Goal: Information Seeking & Learning: Learn about a topic

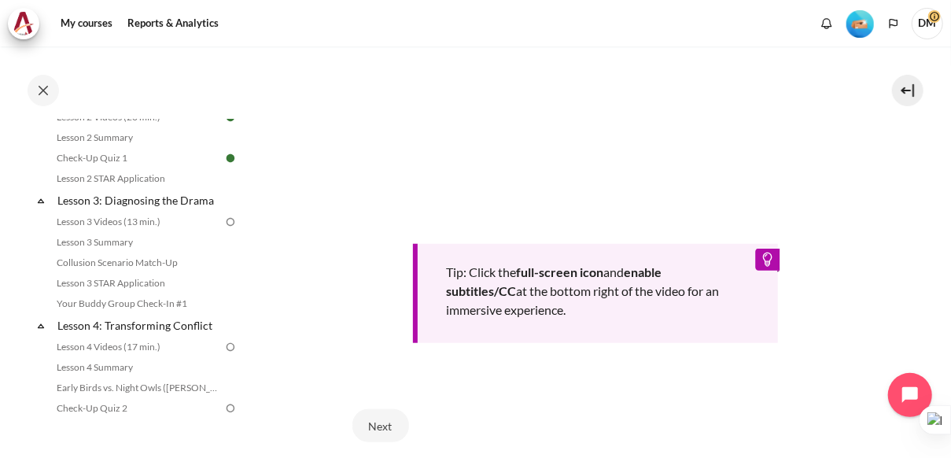
scroll to position [720, 0]
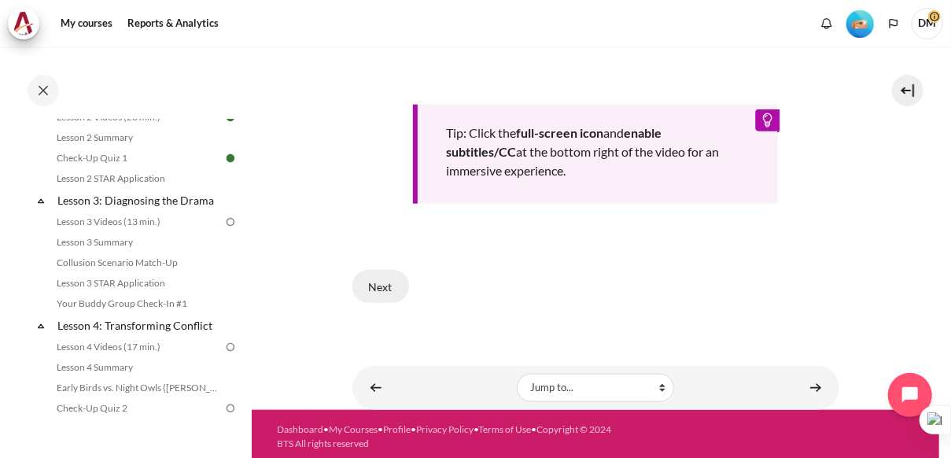
click at [398, 289] on button "Next" at bounding box center [380, 286] width 57 height 33
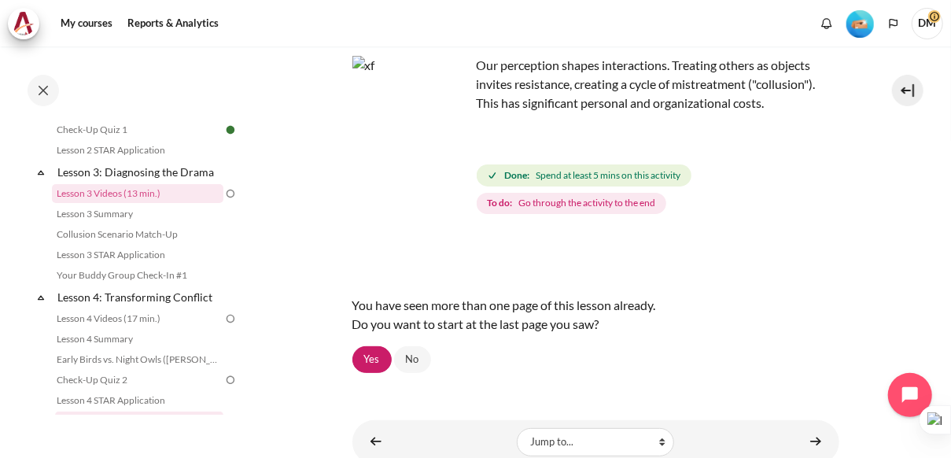
scroll to position [429, 0]
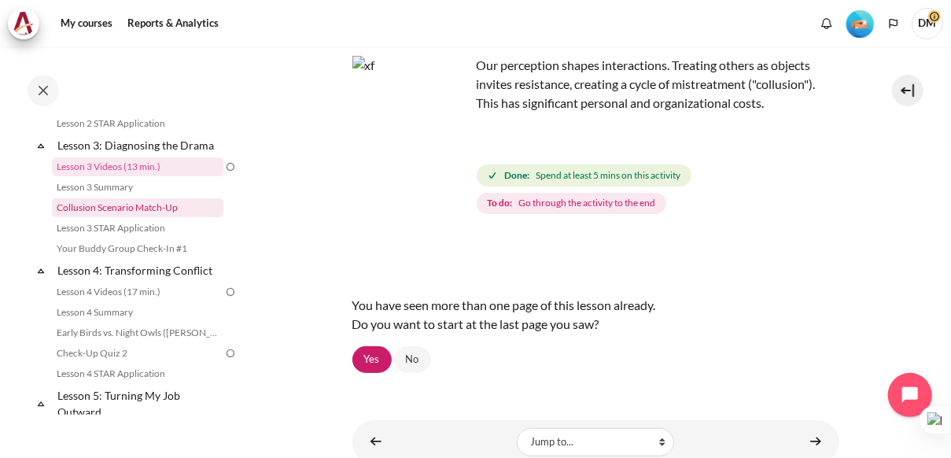
click at [134, 217] on link "Collusion Scenario Match-Up" at bounding box center [137, 207] width 171 height 19
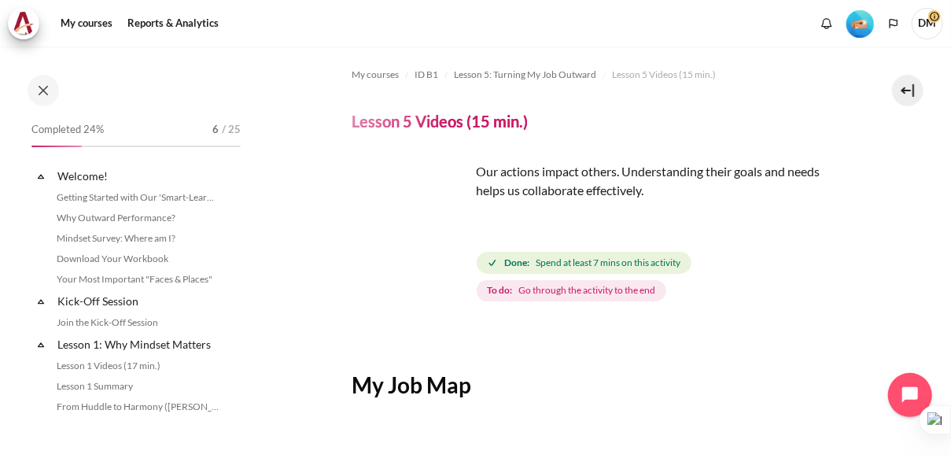
scroll to position [612, 0]
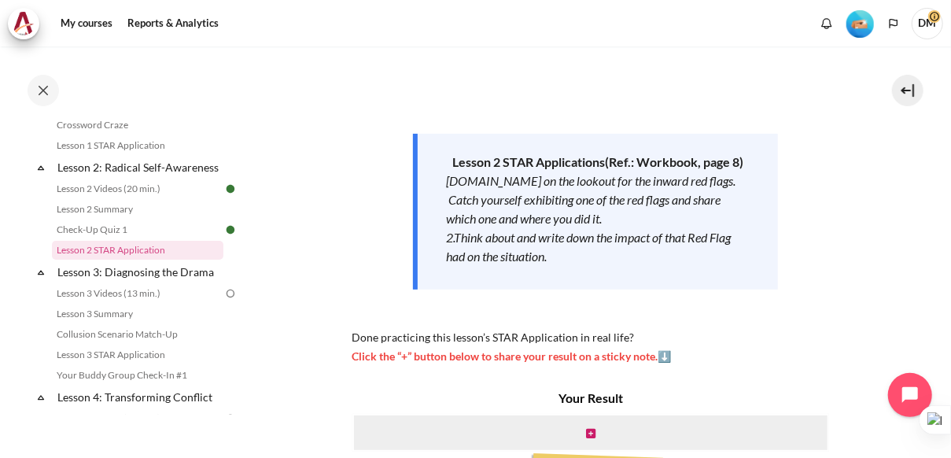
scroll to position [133, 0]
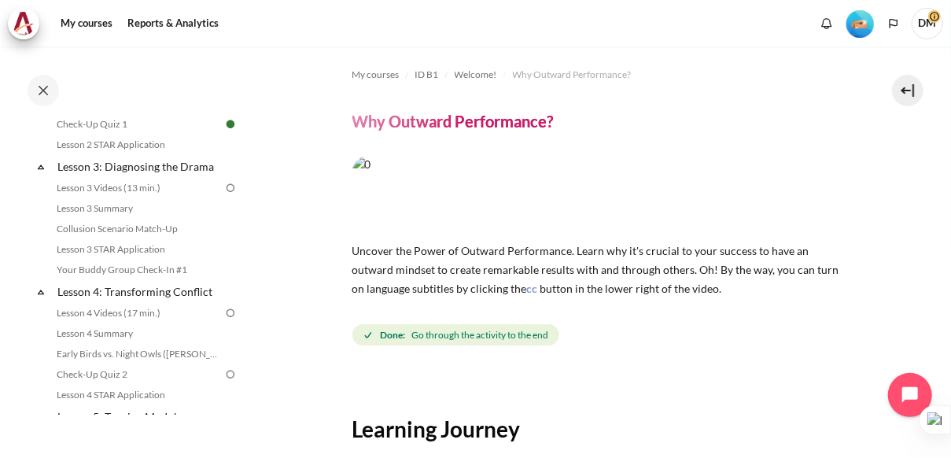
scroll to position [448, 0]
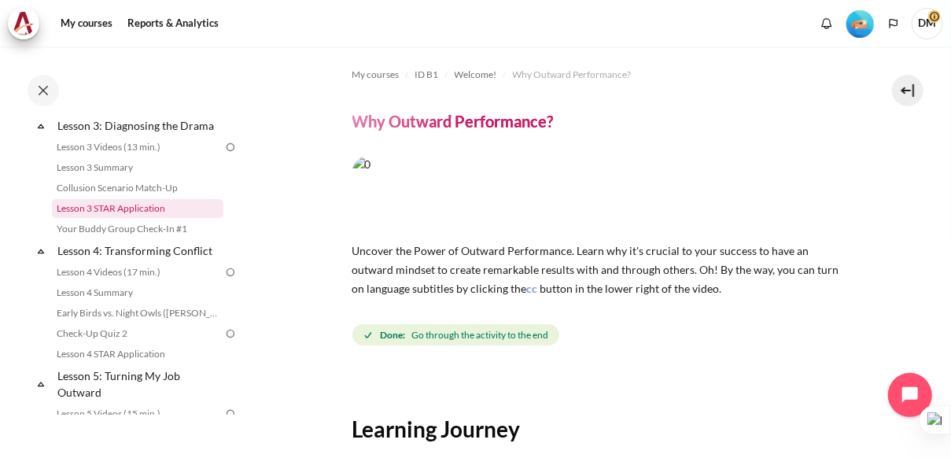
click at [134, 218] on link "Lesson 3 STAR Application" at bounding box center [137, 208] width 171 height 19
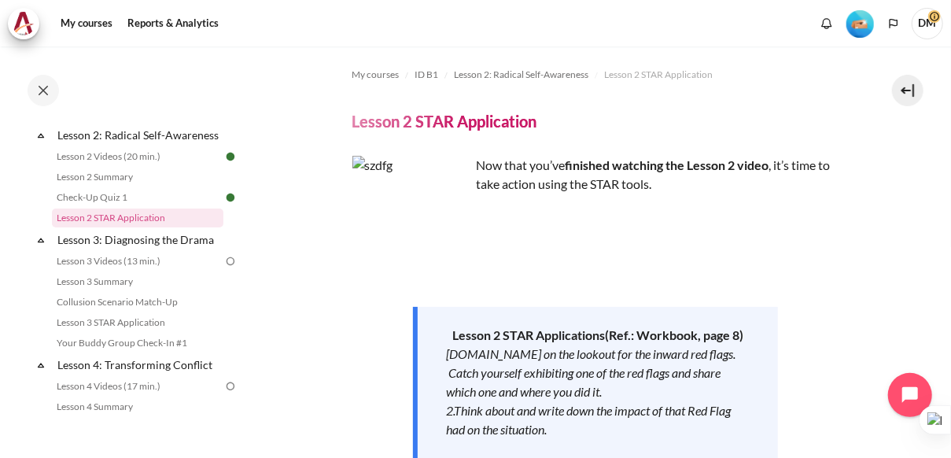
scroll to position [330, 0]
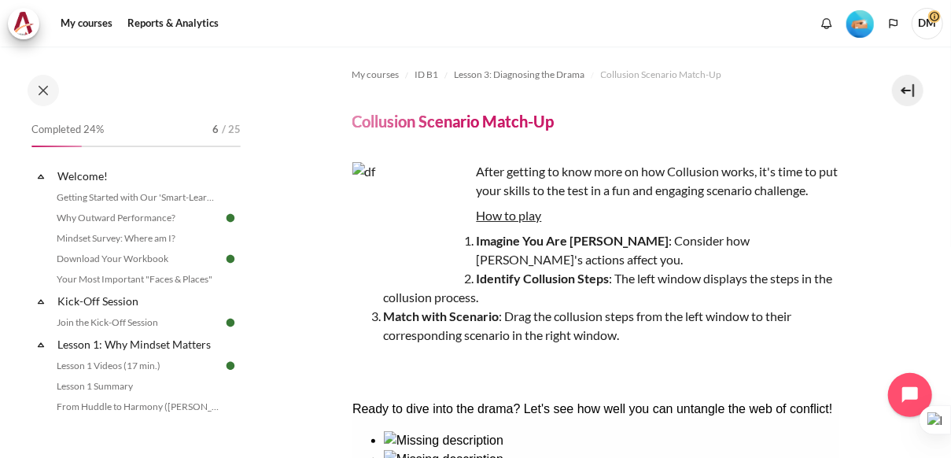
scroll to position [386, 0]
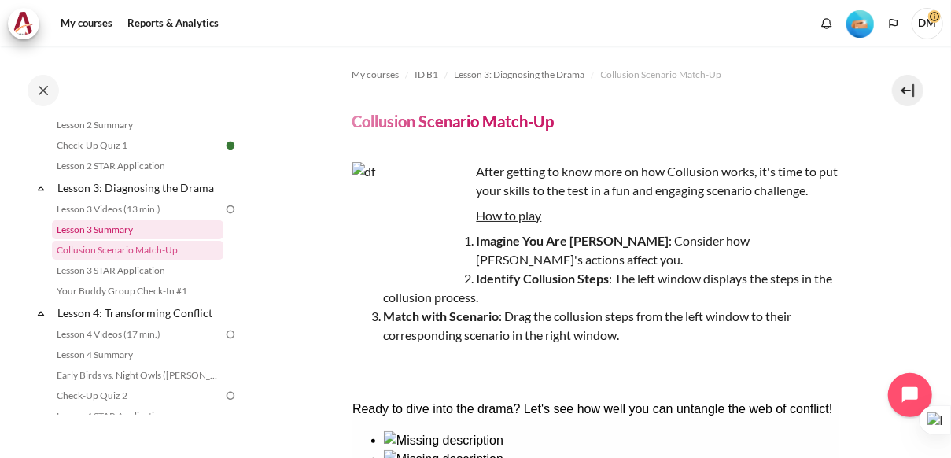
click at [127, 239] on link "Lesson 3 Summary" at bounding box center [137, 229] width 171 height 19
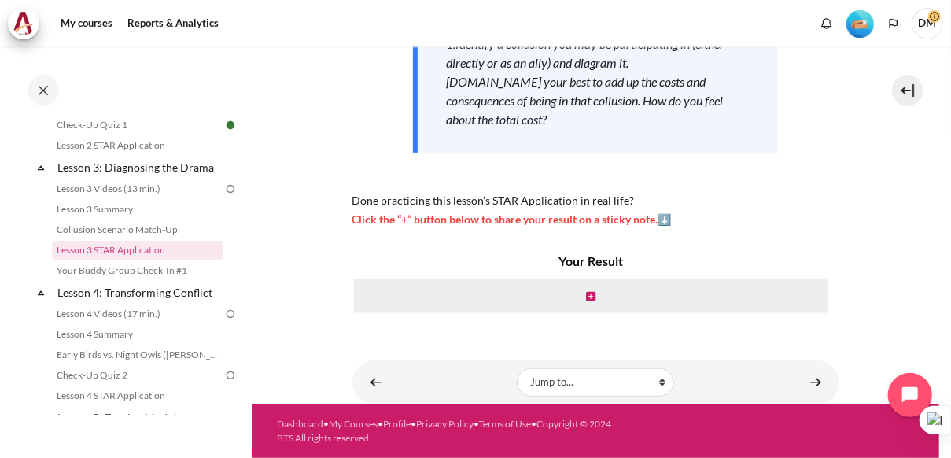
scroll to position [318, 0]
click at [150, 280] on link "Your Buddy Group Check-In #1" at bounding box center [137, 270] width 171 height 19
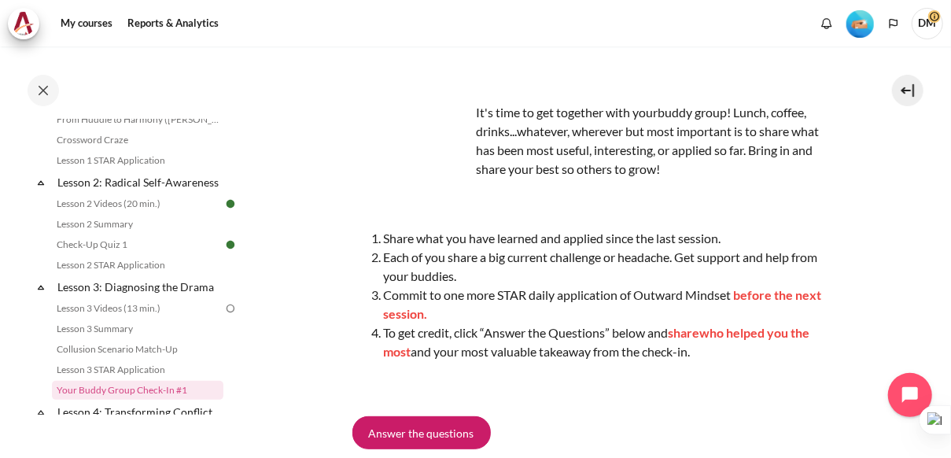
scroll to position [337, 0]
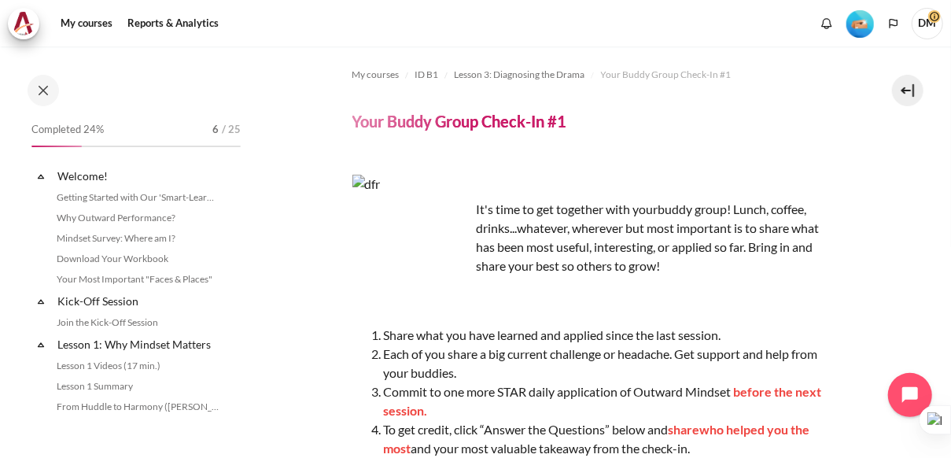
scroll to position [427, 0]
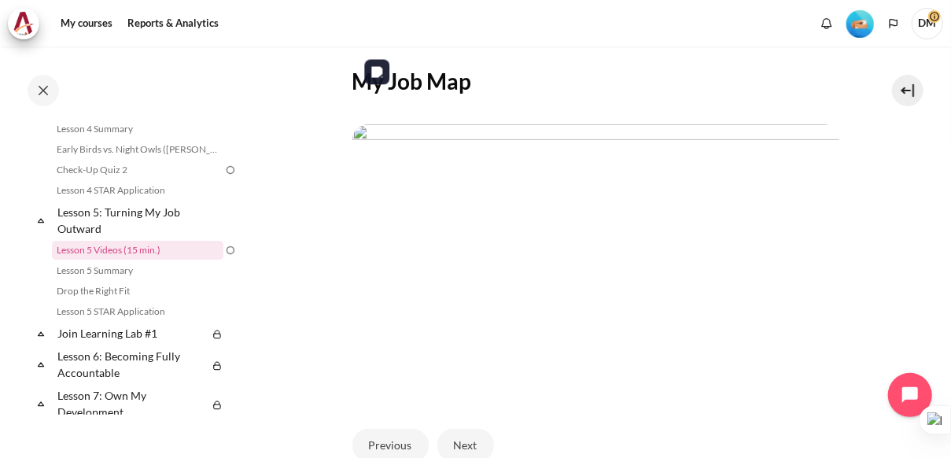
scroll to position [308, 0]
click at [510, 267] on img "Content" at bounding box center [595, 257] width 487 height 274
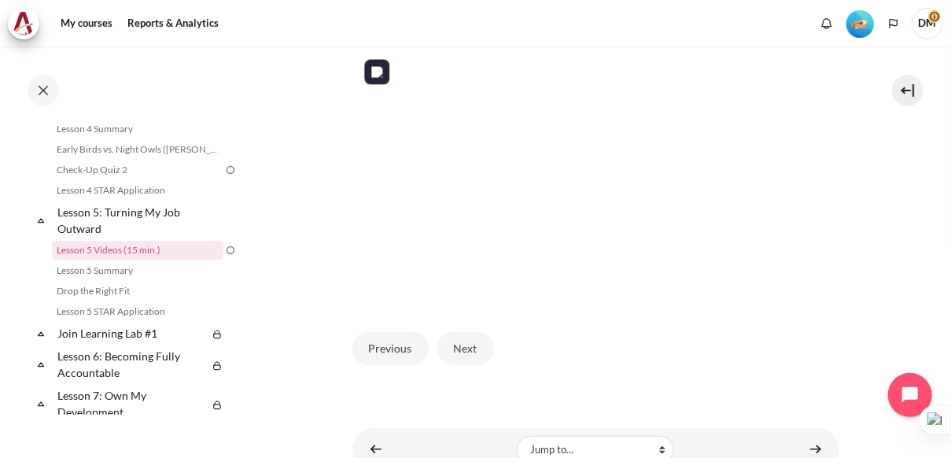
scroll to position [399, 0]
click at [477, 345] on button "Next" at bounding box center [465, 349] width 57 height 33
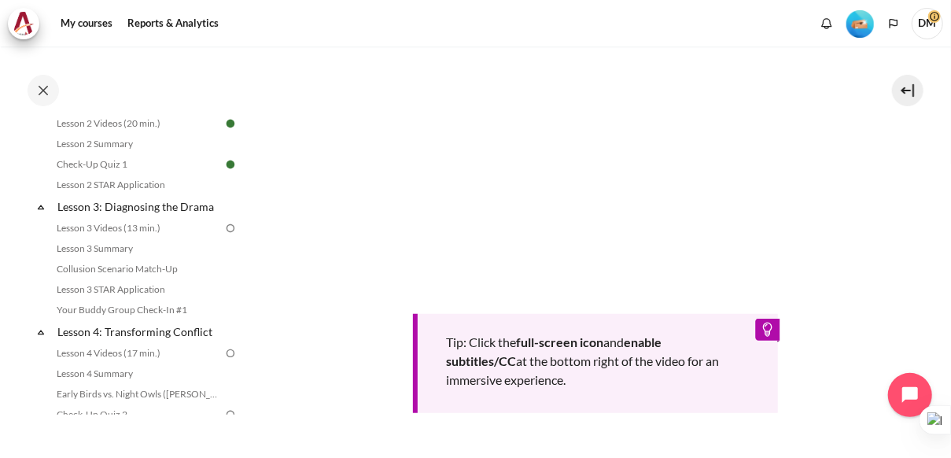
scroll to position [366, 0]
click at [181, 259] on link "Lesson 3 Summary" at bounding box center [137, 249] width 171 height 19
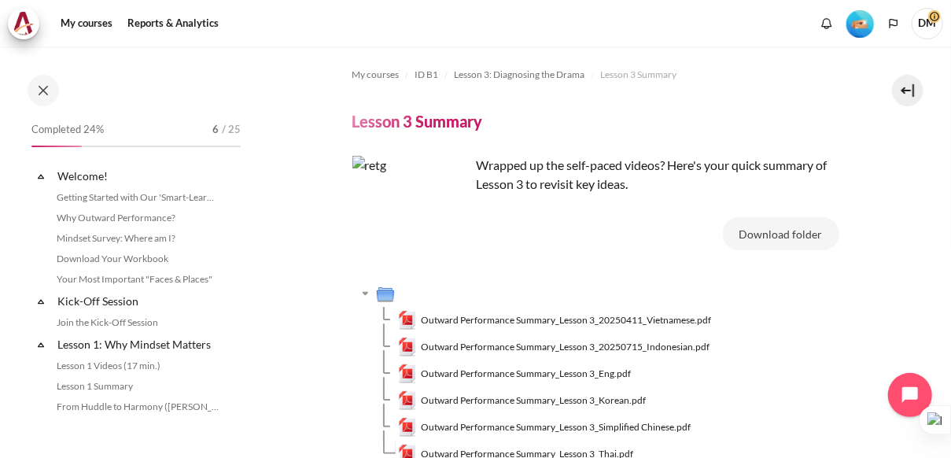
scroll to position [366, 0]
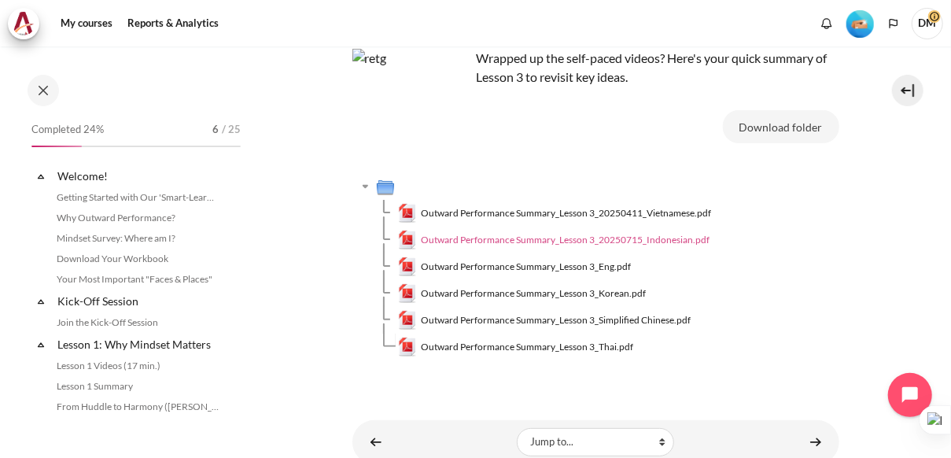
scroll to position [366, 0]
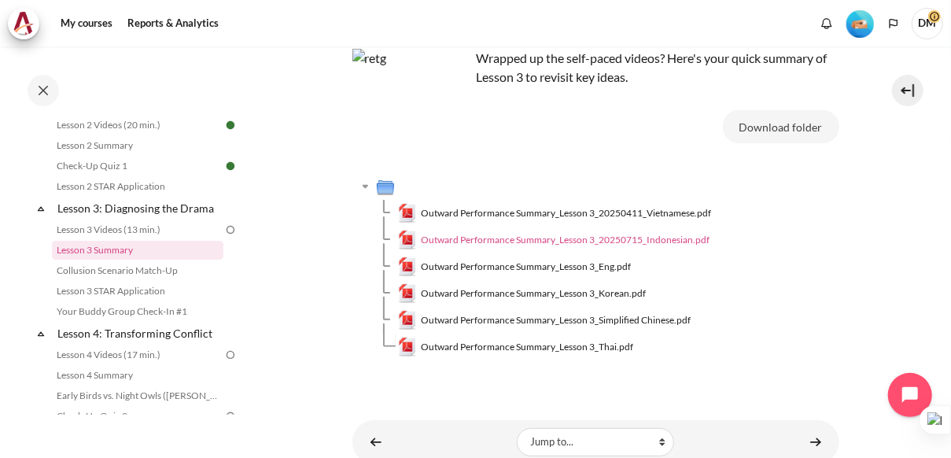
click at [495, 237] on span "Outward Performance Summary_Lesson 3_20250715_Indonesian.pdf" at bounding box center [565, 240] width 289 height 14
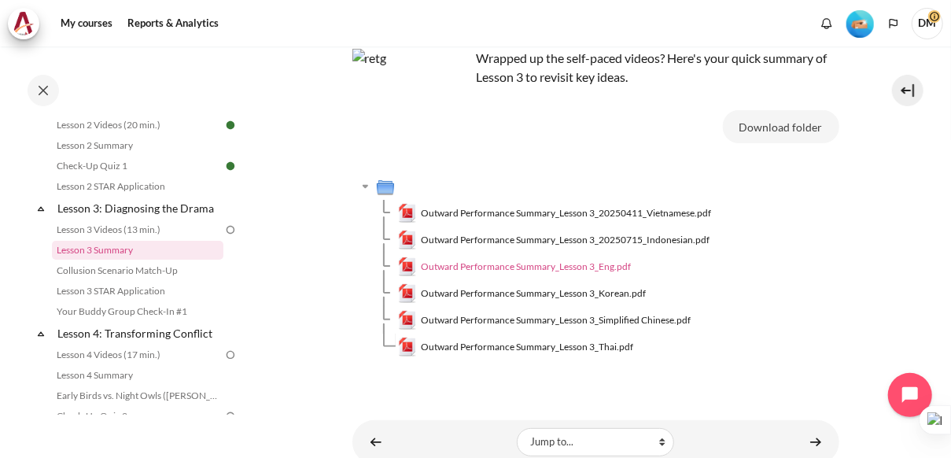
click at [520, 270] on span "Outward Performance Summary_Lesson 3_Eng.pdf" at bounding box center [526, 267] width 210 height 14
